Goal: Use online tool/utility: Utilize a website feature to perform a specific function

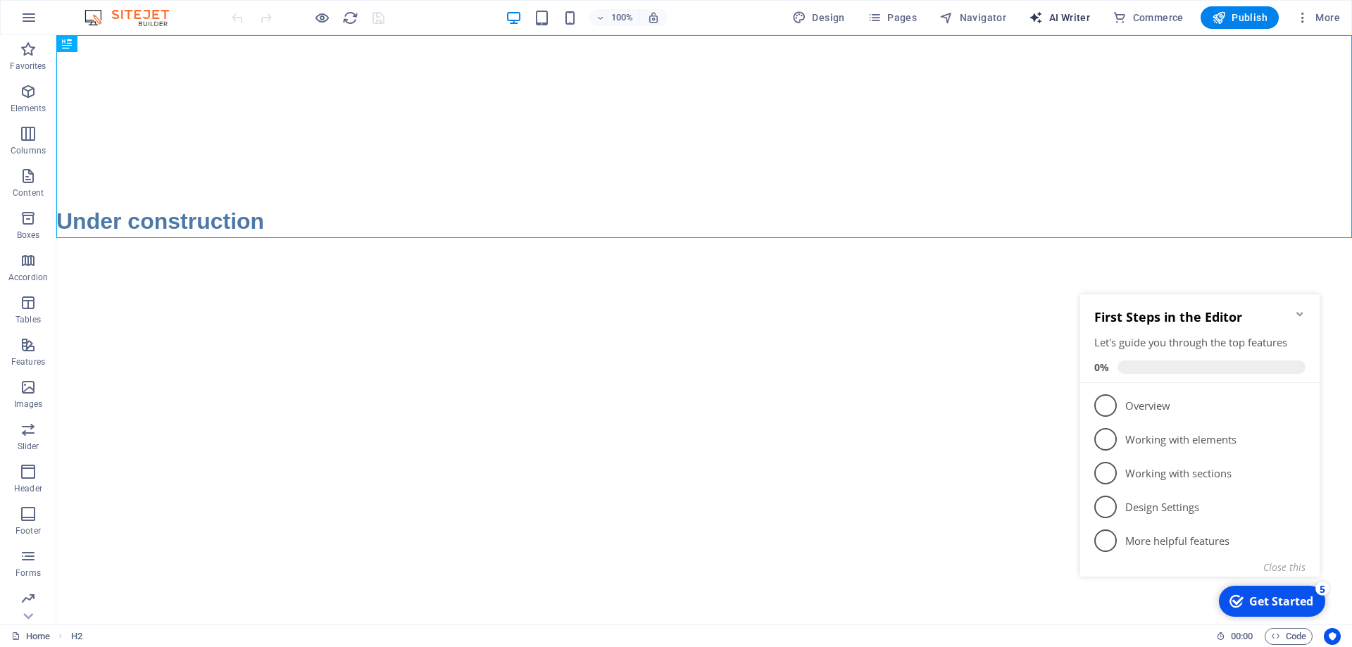
click at [1079, 20] on span "AI Writer" at bounding box center [1059, 18] width 61 height 14
select select "English"
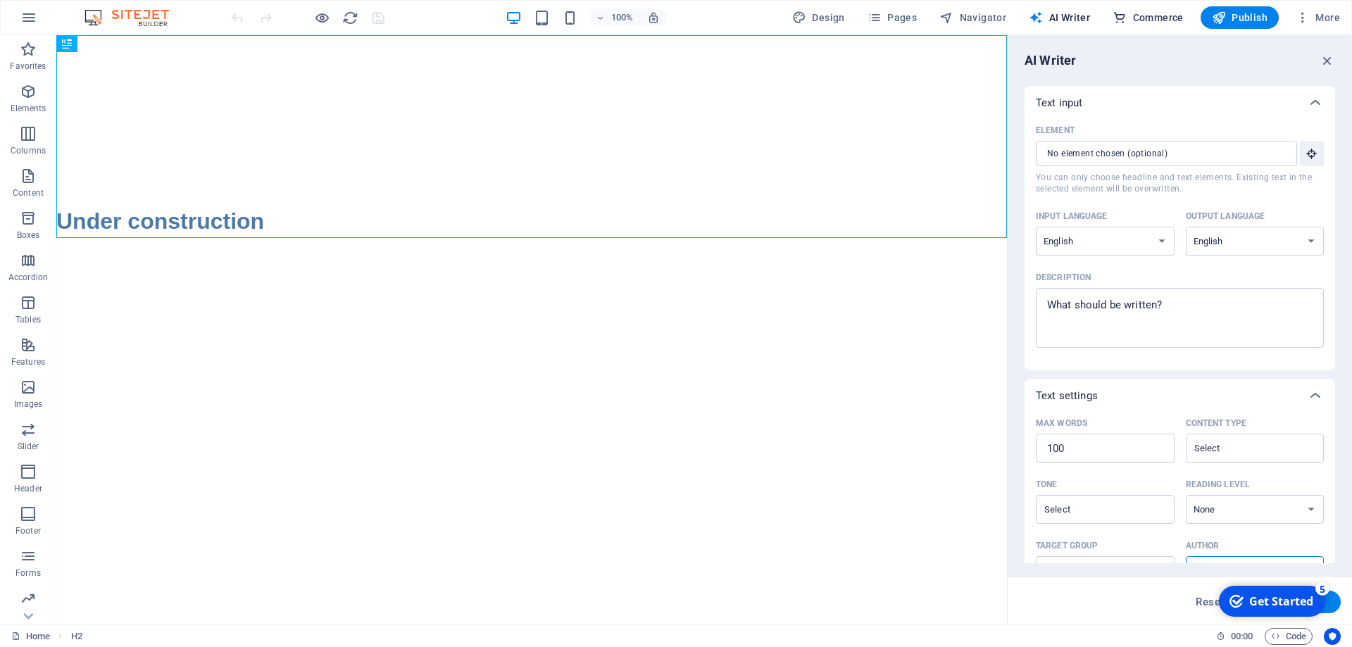
click at [1152, 18] on span "Commerce" at bounding box center [1147, 18] width 71 height 14
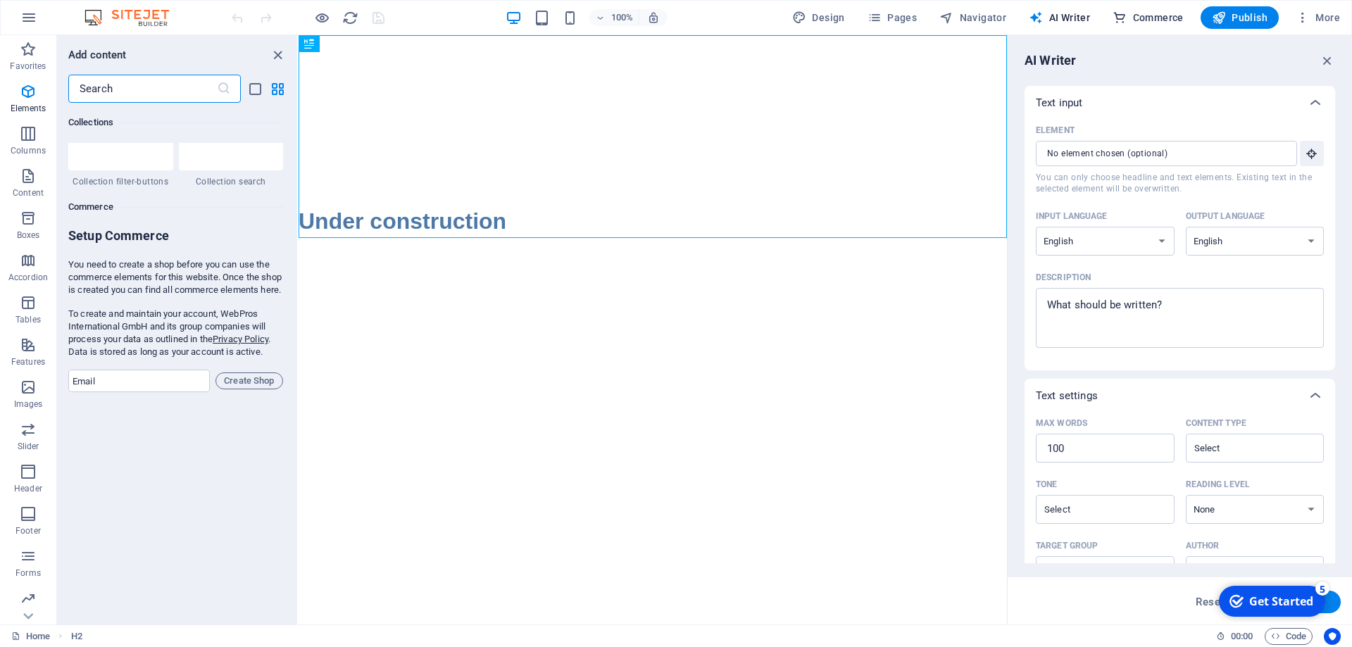
scroll to position [13567, 0]
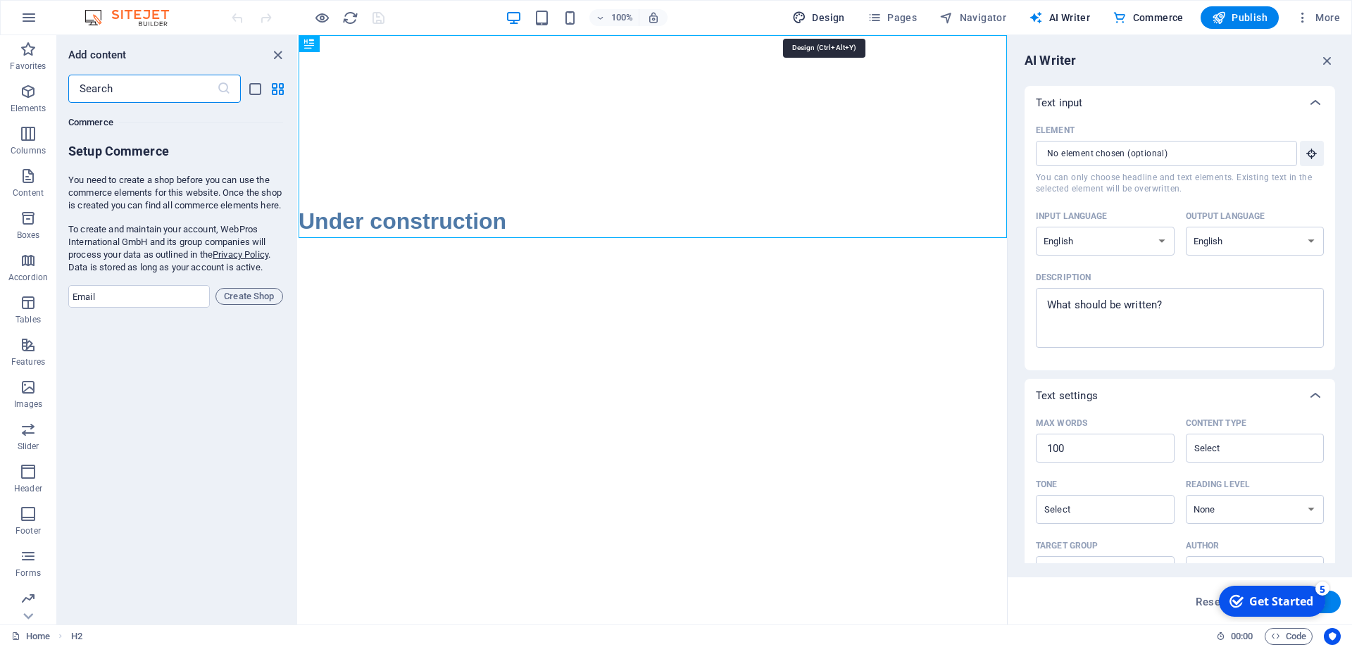
click at [826, 15] on span "Design" at bounding box center [818, 18] width 53 height 14
select select "px"
select select "400"
select select "px"
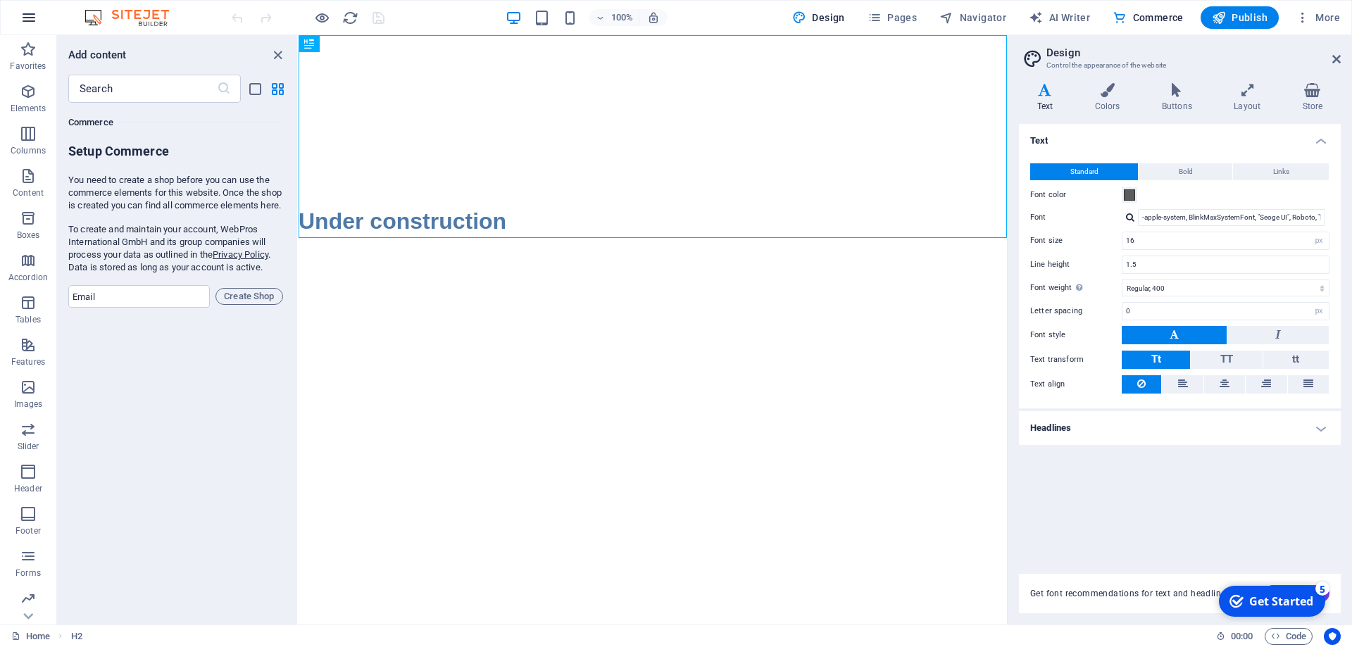
click at [21, 15] on icon "button" at bounding box center [28, 17] width 17 height 17
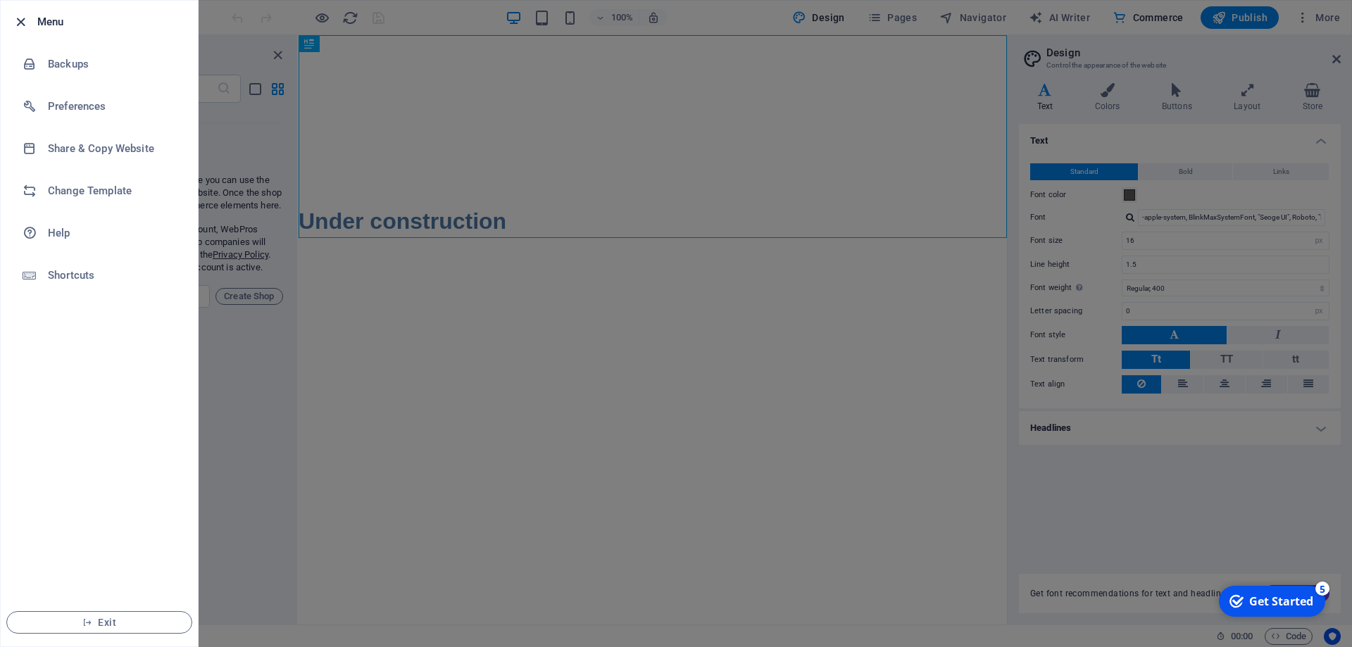
click at [15, 17] on icon "button" at bounding box center [21, 22] width 16 height 16
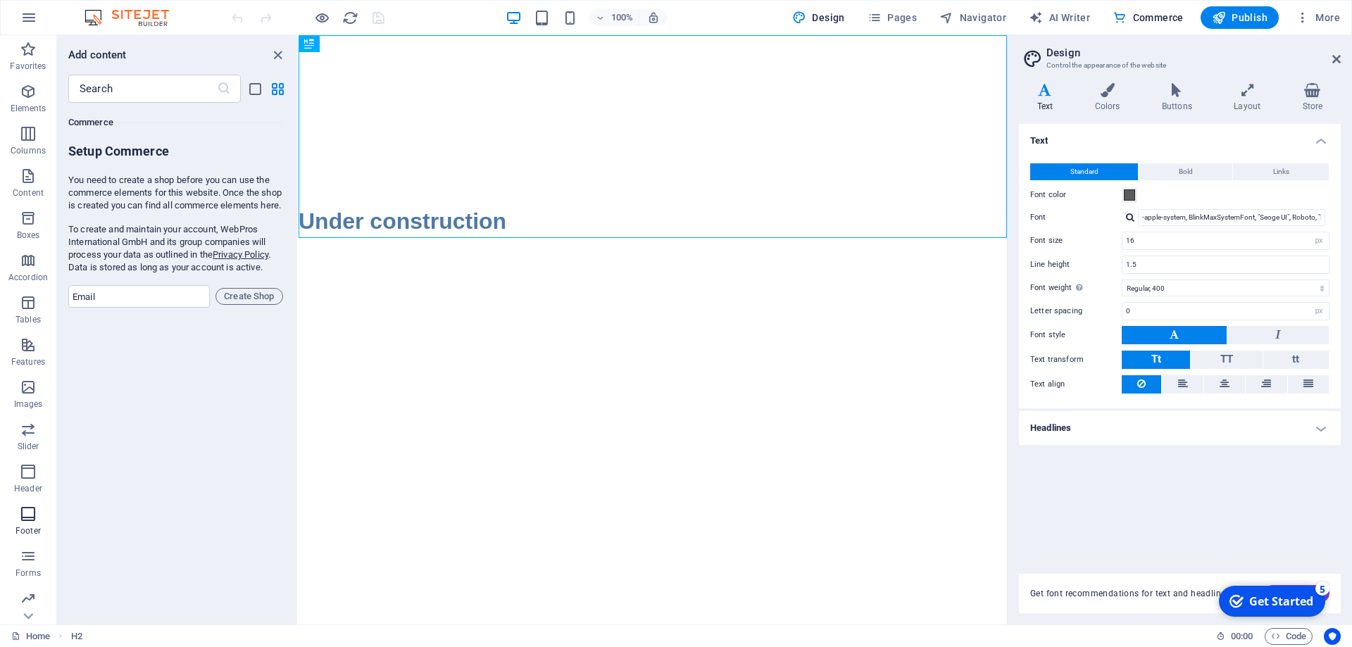
click at [25, 516] on icon "button" at bounding box center [28, 513] width 17 height 17
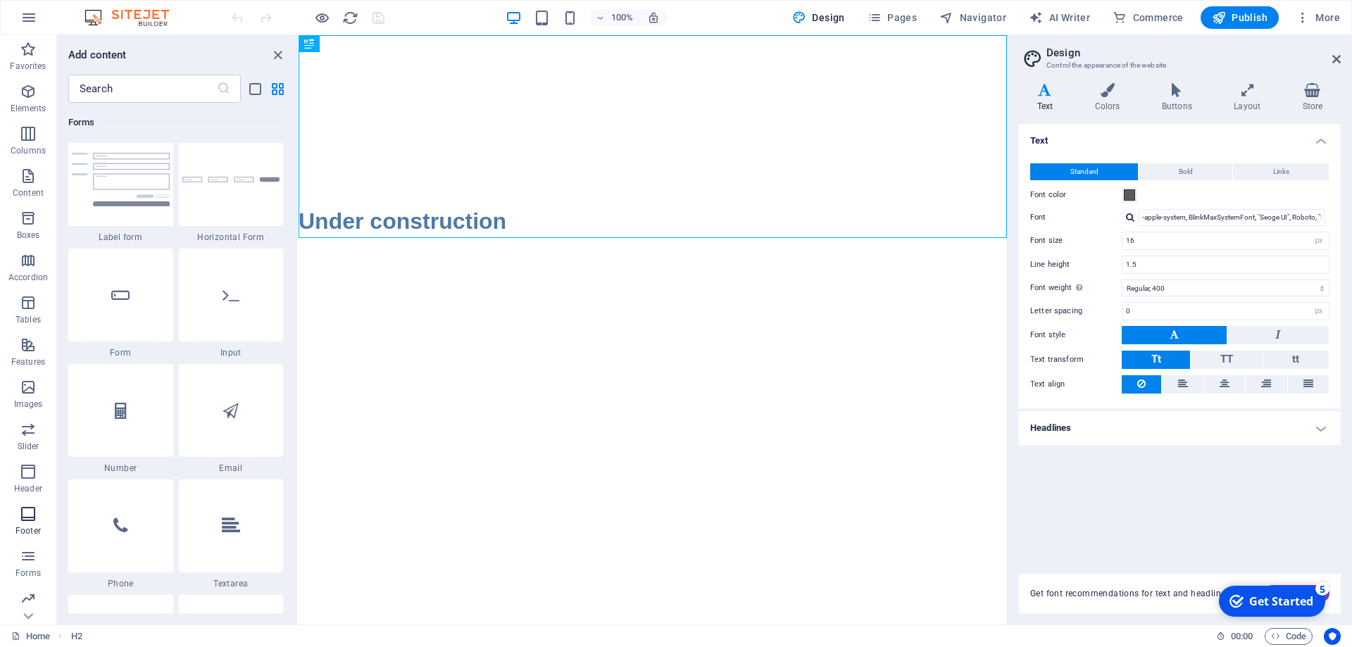
scroll to position [9320, 0]
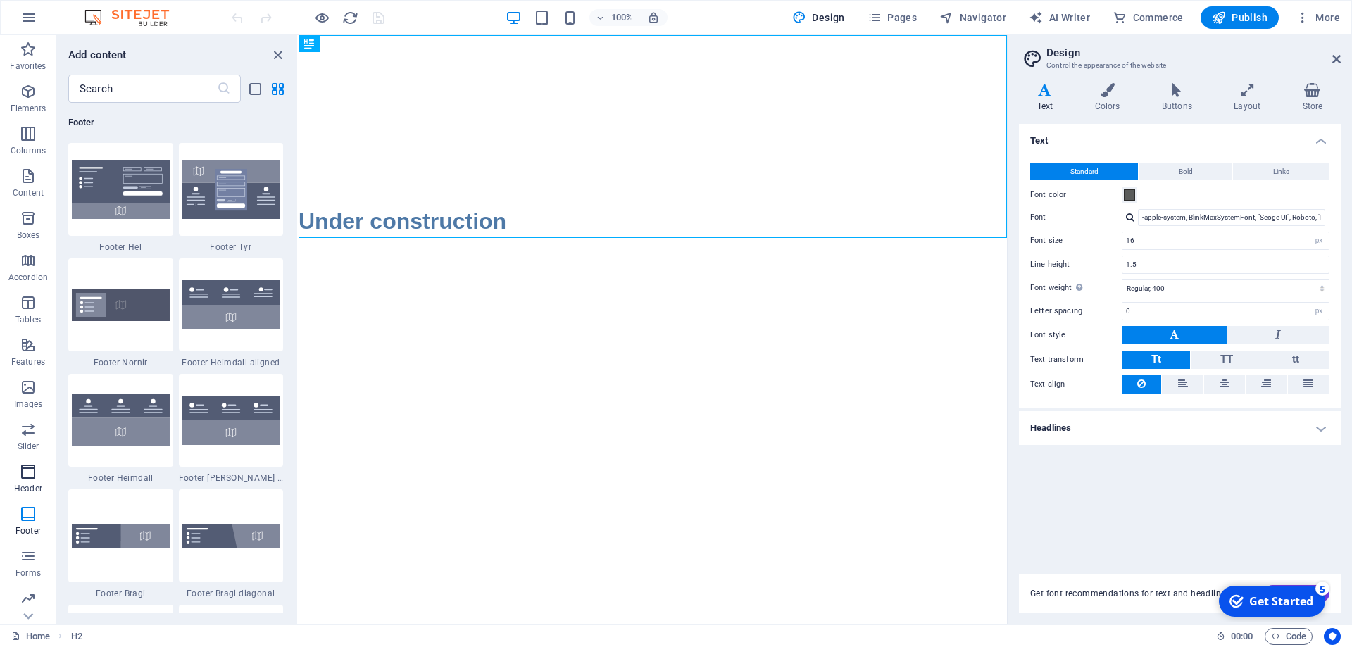
click at [28, 475] on icon "button" at bounding box center [28, 471] width 17 height 17
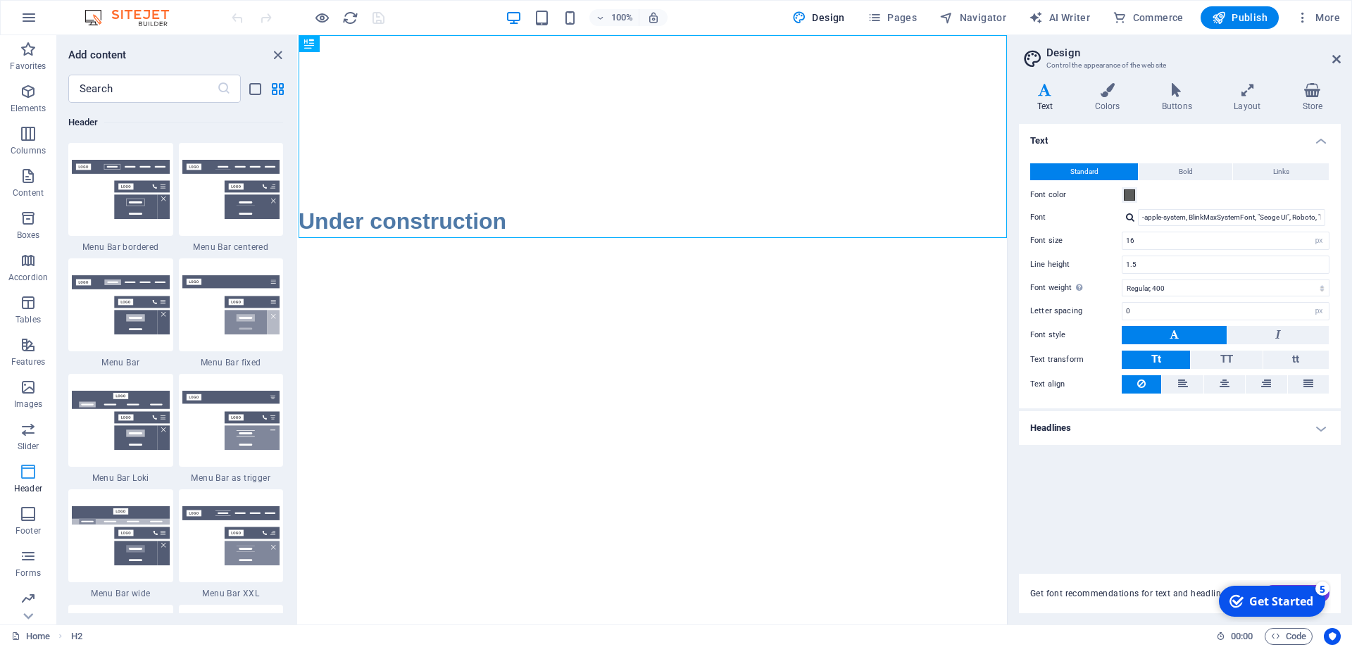
scroll to position [8478, 0]
click at [32, 18] on icon "button" at bounding box center [28, 17] width 17 height 17
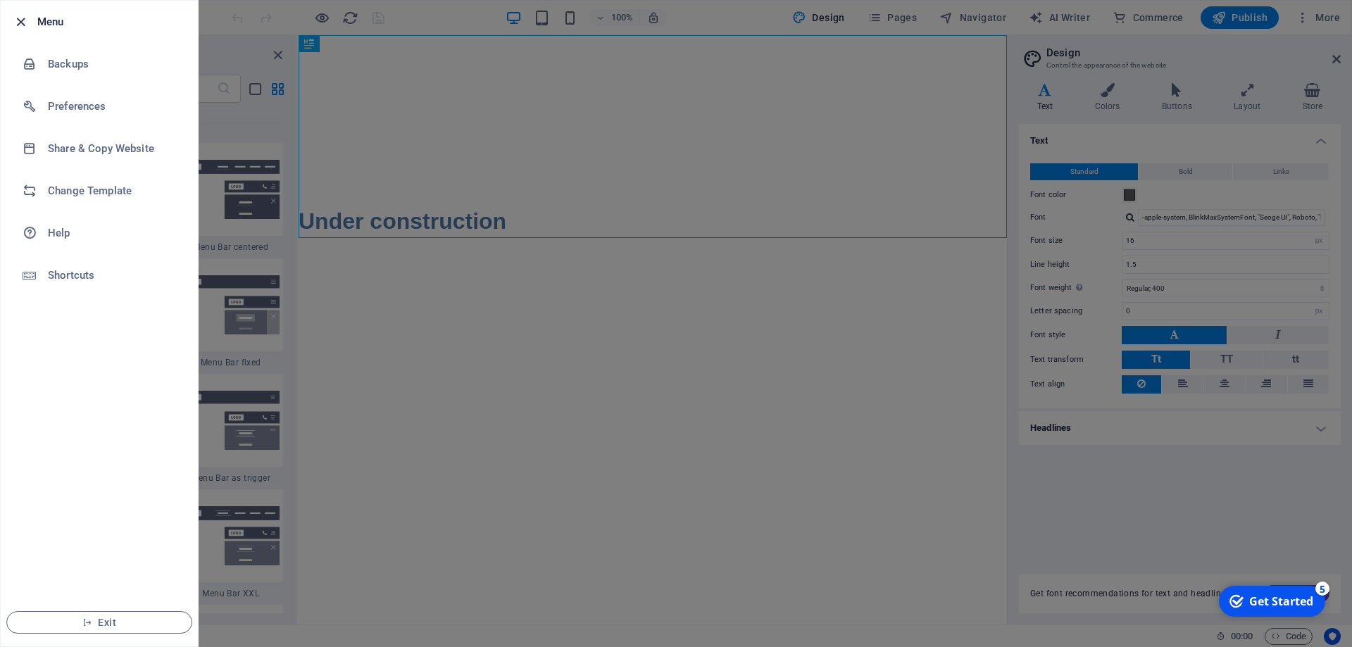
click at [27, 18] on icon "button" at bounding box center [21, 22] width 16 height 16
